Goal: Transaction & Acquisition: Purchase product/service

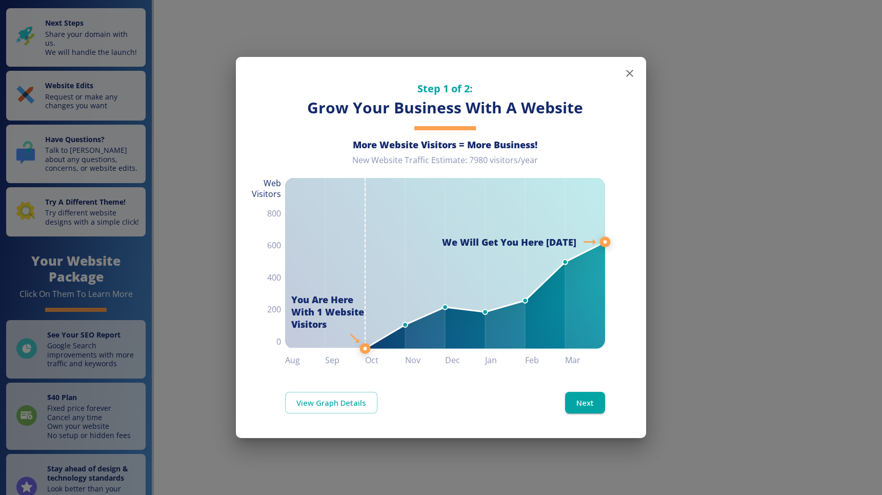
click at [630, 70] on icon "button" at bounding box center [630, 73] width 12 height 12
click at [628, 73] on icon "button" at bounding box center [630, 73] width 12 height 12
click at [631, 76] on icon "button" at bounding box center [630, 73] width 12 height 12
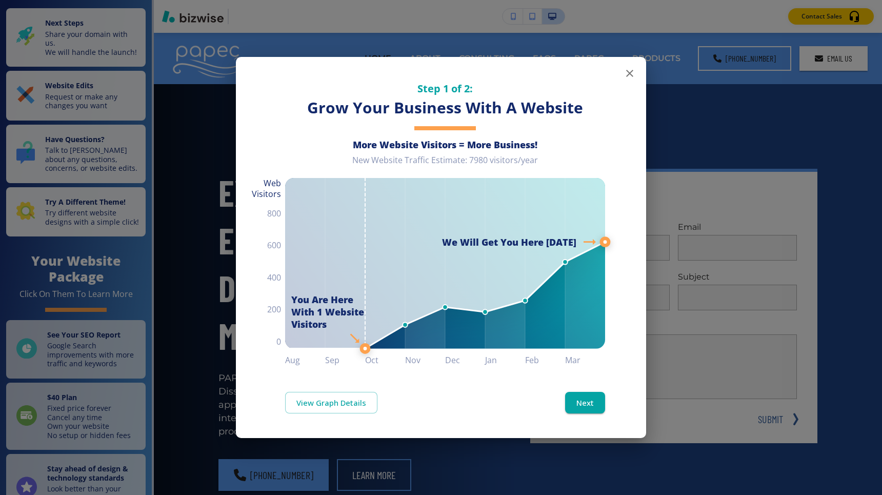
click at [628, 72] on icon "button" at bounding box center [630, 73] width 12 height 12
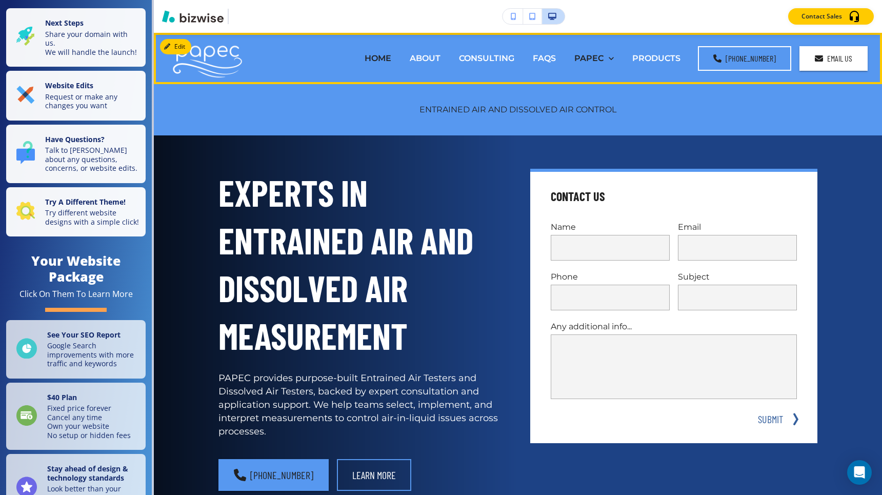
click at [614, 60] on div "PAPEC" at bounding box center [593, 58] width 39 height 12
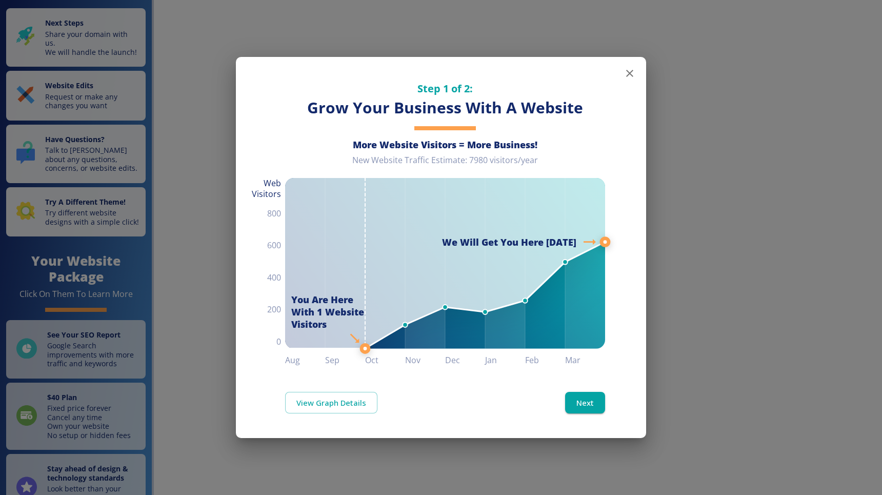
click at [628, 75] on icon "button" at bounding box center [630, 73] width 12 height 12
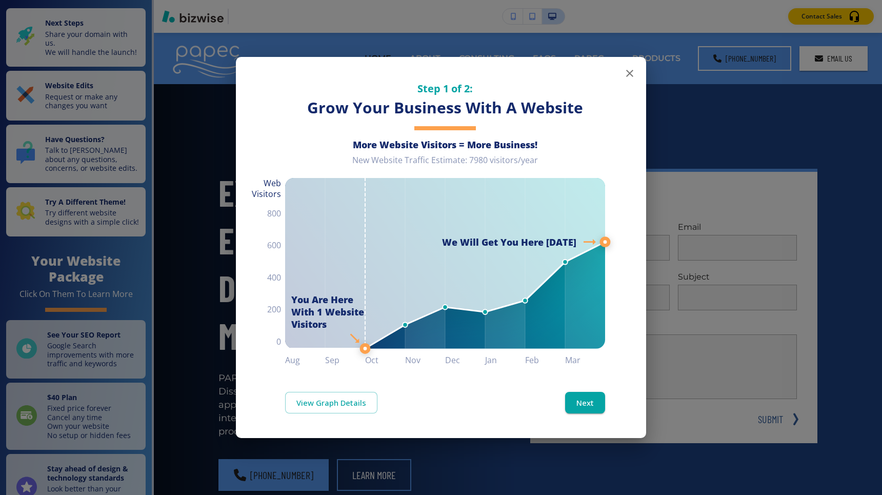
click at [632, 74] on icon "button" at bounding box center [630, 73] width 12 height 12
click at [630, 73] on icon "button" at bounding box center [629, 73] width 7 height 7
click at [629, 73] on icon "button" at bounding box center [629, 73] width 7 height 7
